Goal: Contribute content

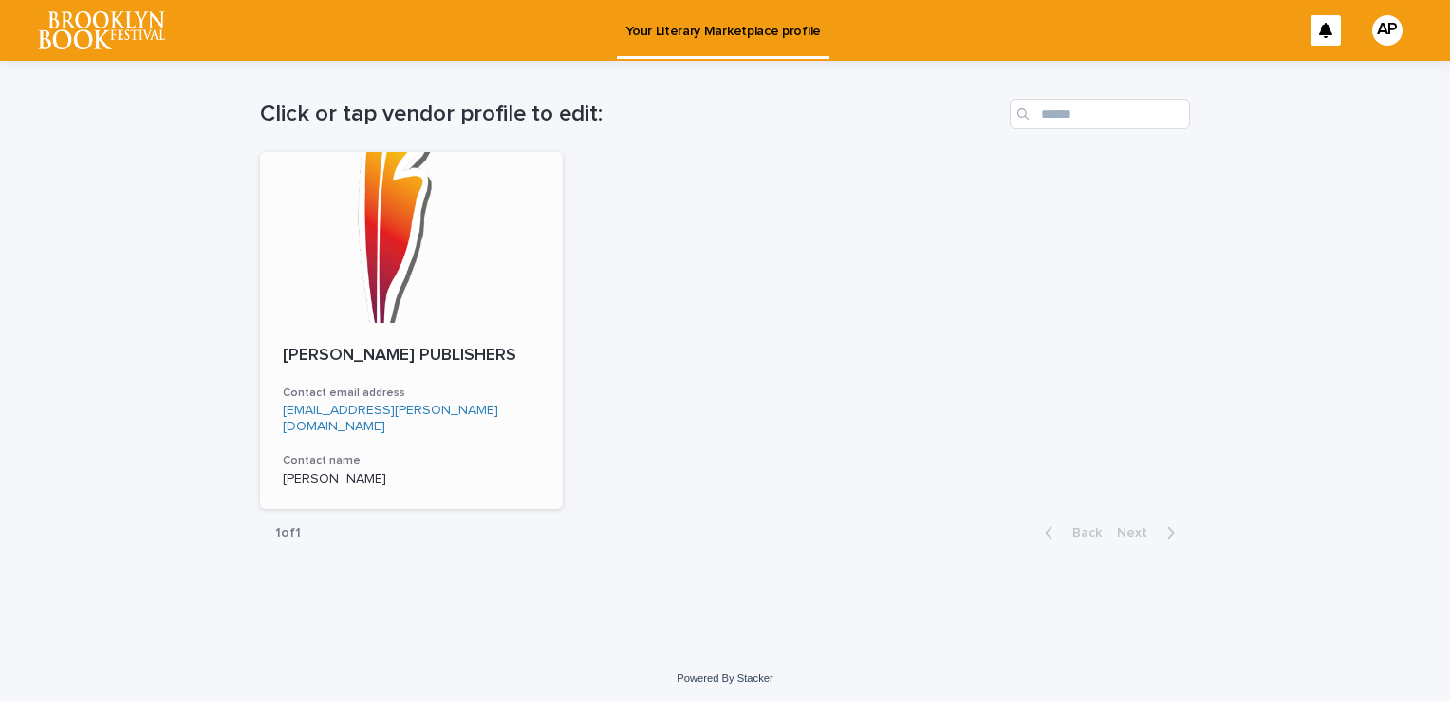
click at [355, 304] on div at bounding box center [411, 237] width 303 height 171
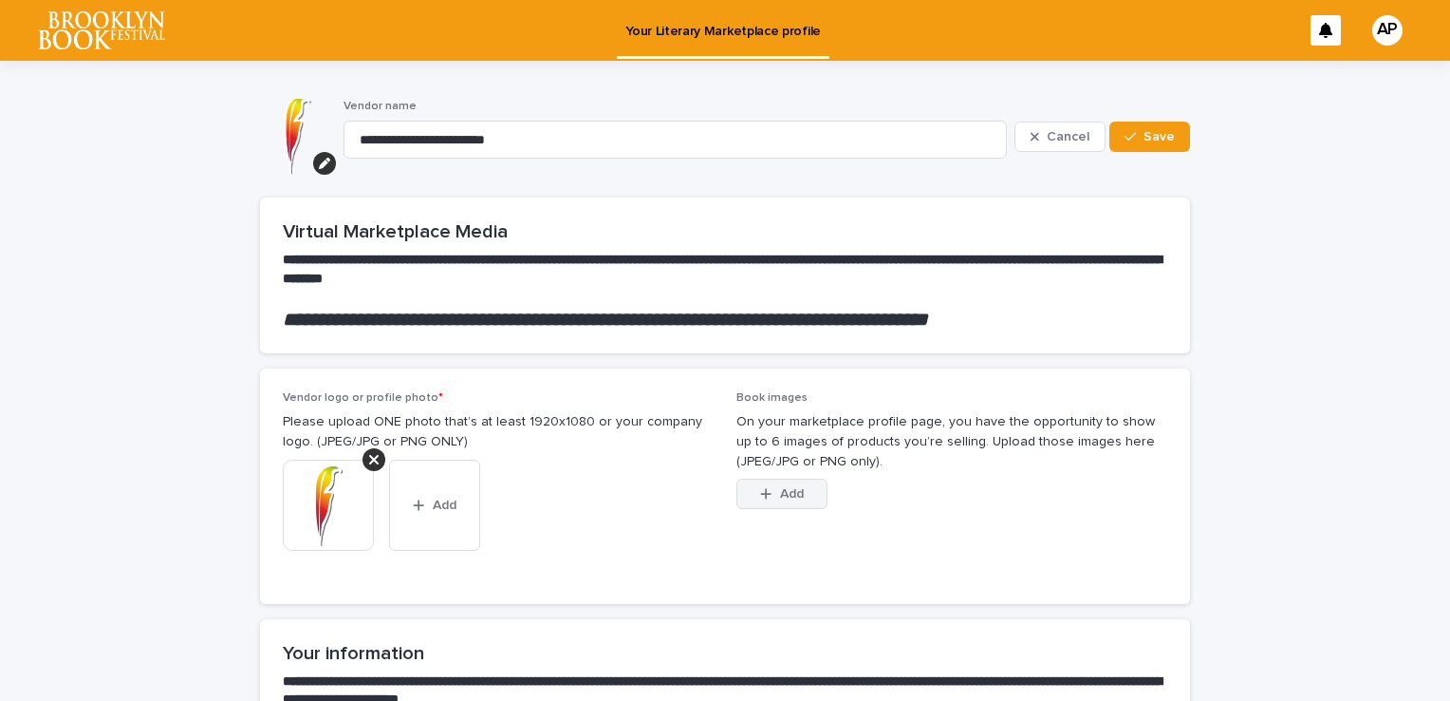
click at [789, 495] on span "Add" at bounding box center [792, 493] width 24 height 13
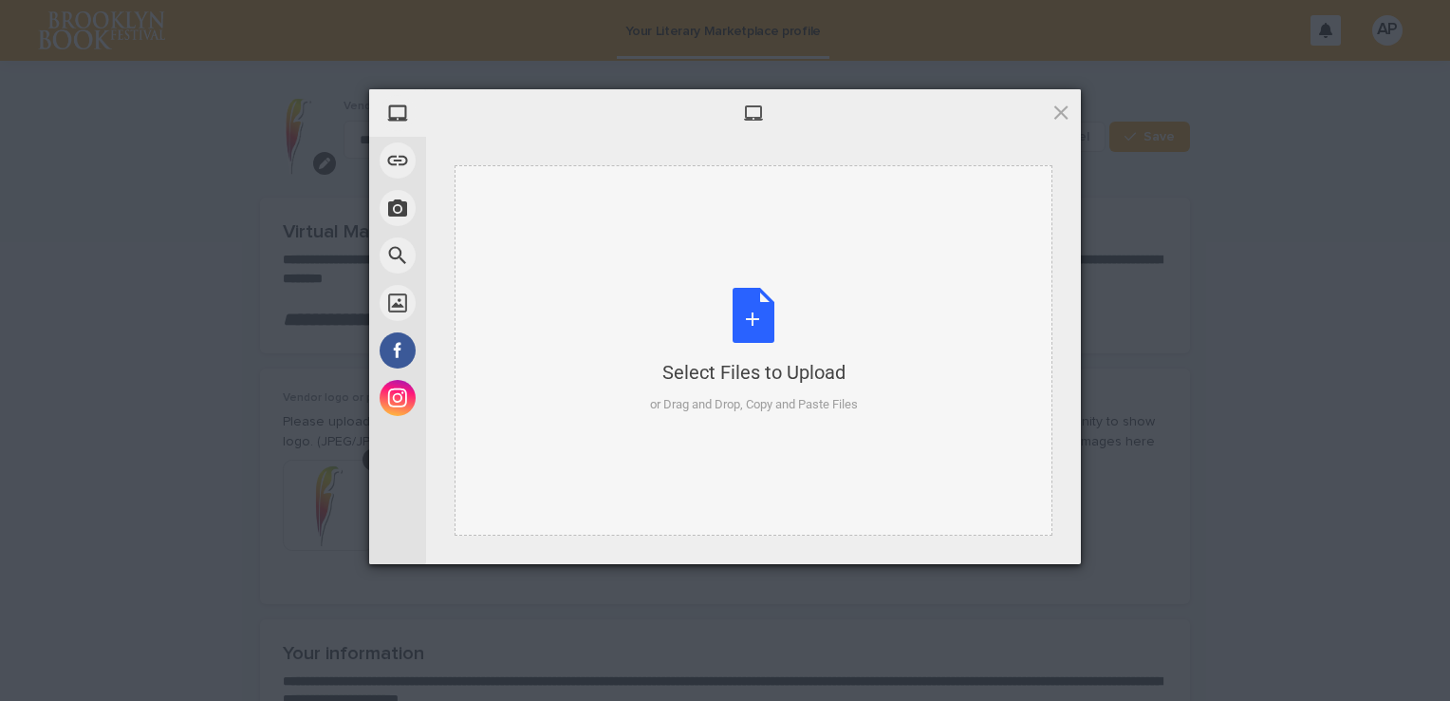
click at [759, 325] on div "Select Files to Upload or Drag and Drop, Copy and Paste Files" at bounding box center [754, 351] width 208 height 126
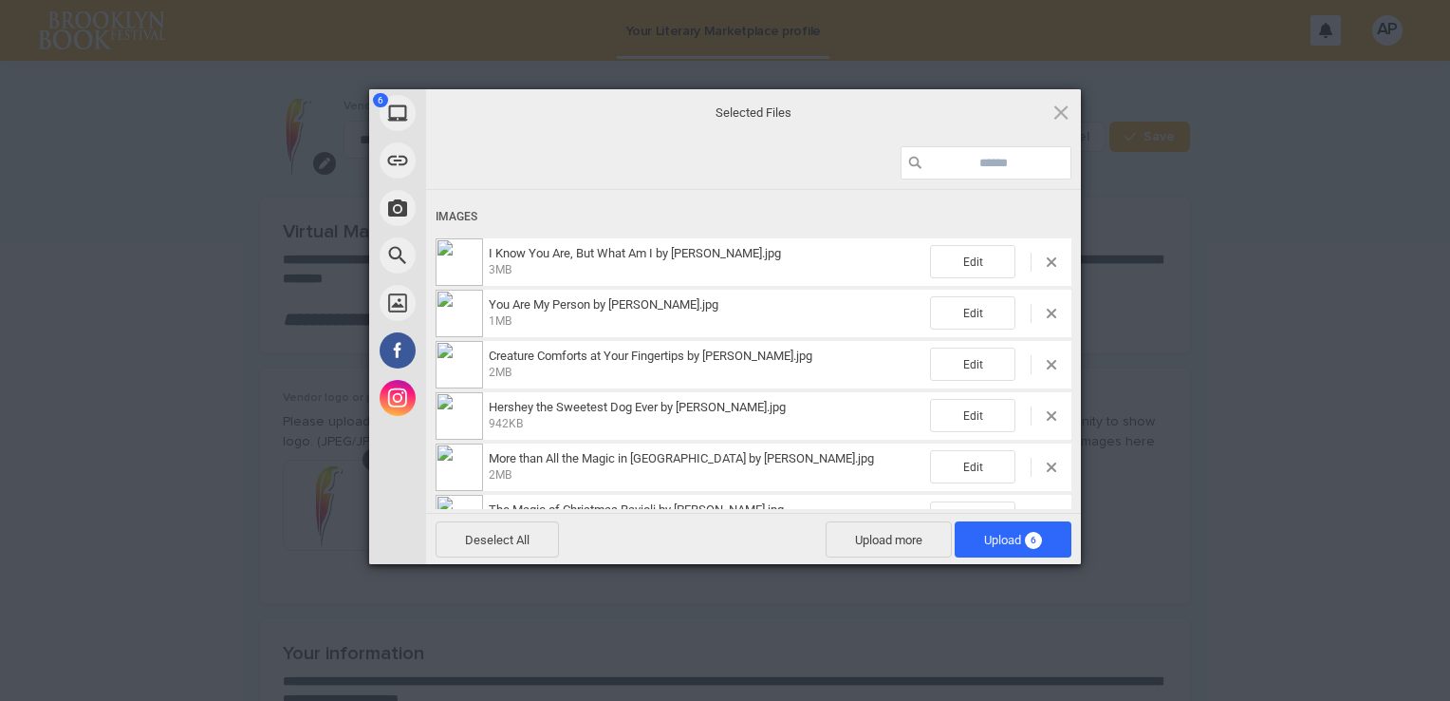
scroll to position [46, 0]
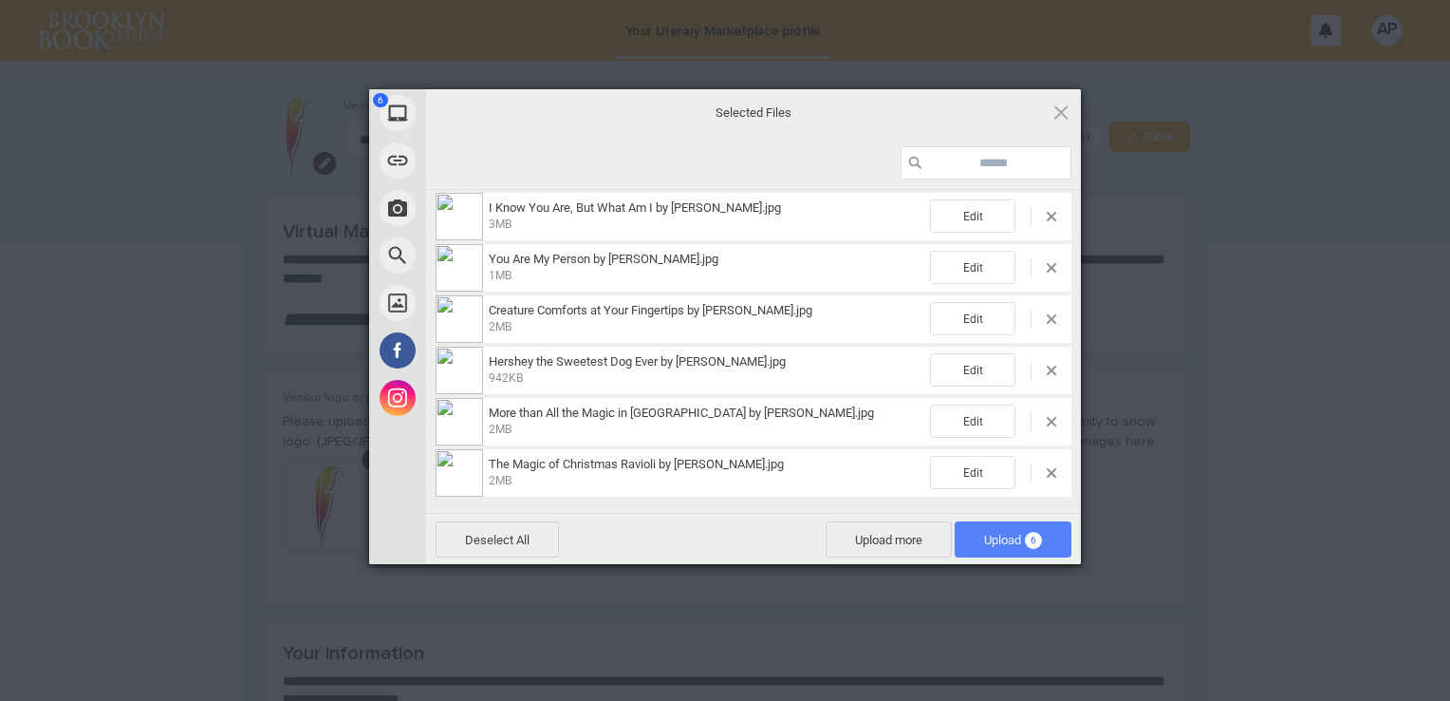
click at [988, 538] on span "Upload 6" at bounding box center [1013, 540] width 58 height 14
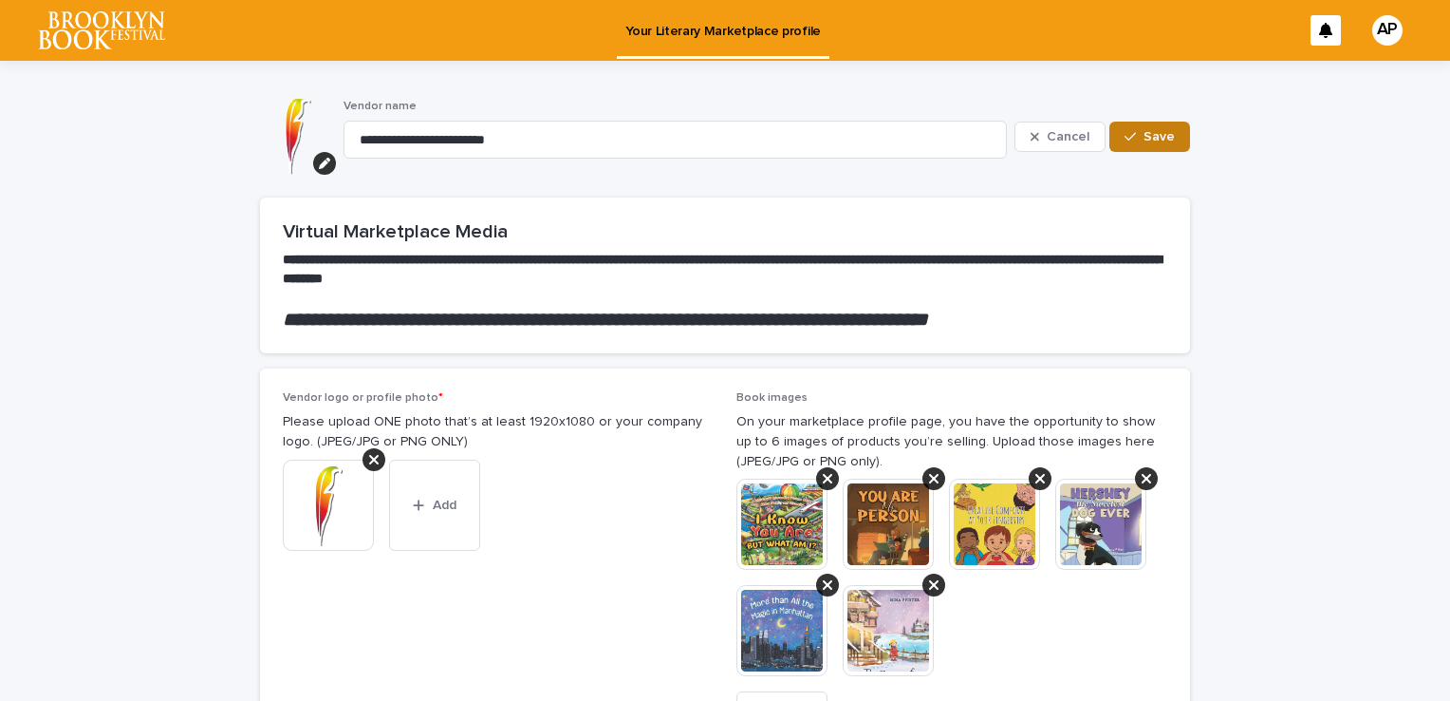
click at [1168, 136] on button "Save" at bounding box center [1150, 136] width 81 height 30
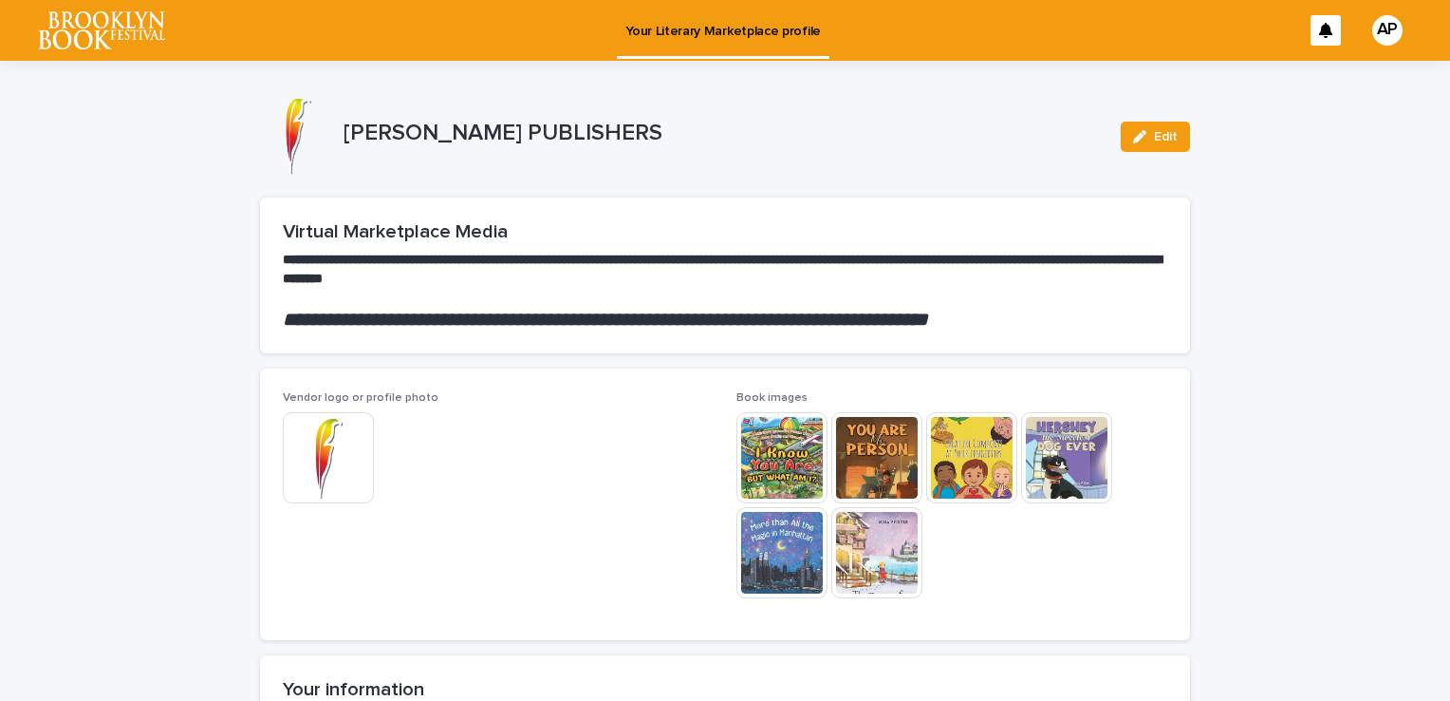
click at [743, 206] on section "**********" at bounding box center [725, 275] width 930 height 156
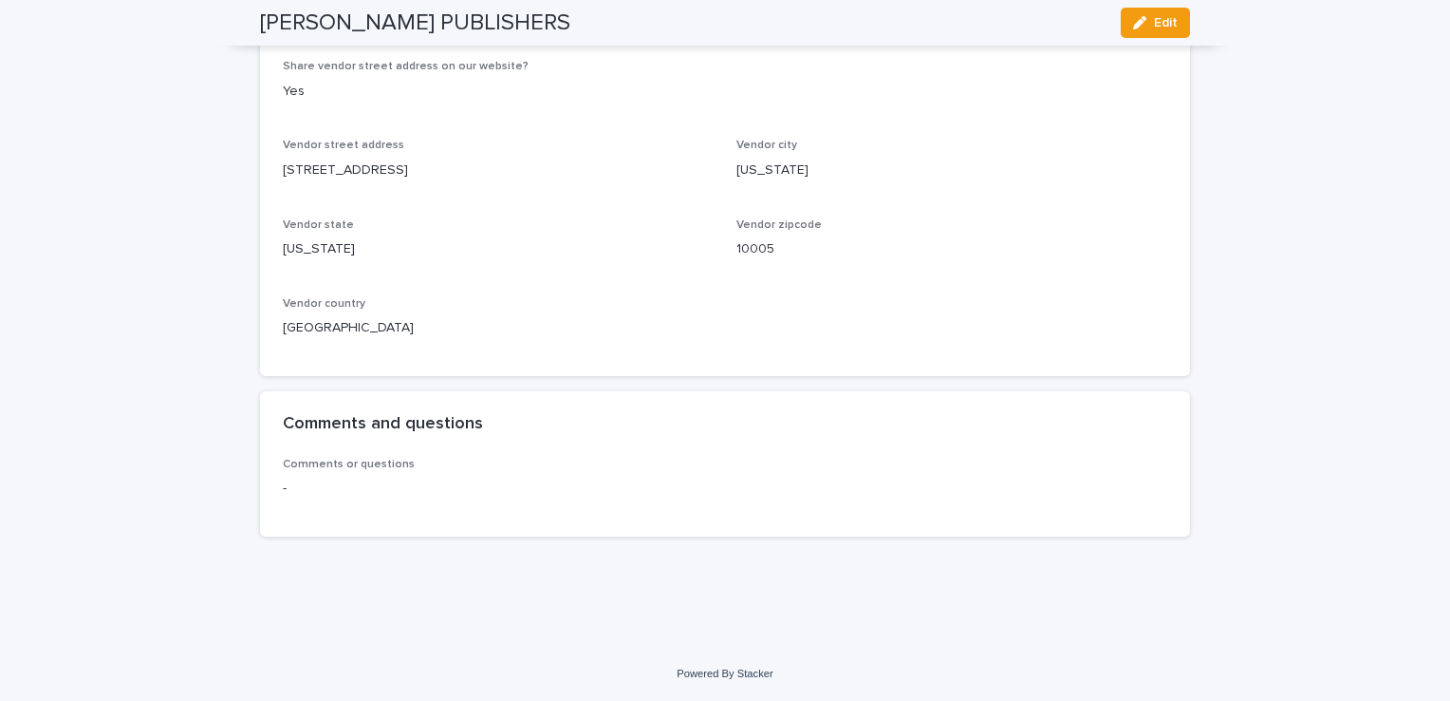
scroll to position [832, 0]
